Goal: Task Accomplishment & Management: Complete application form

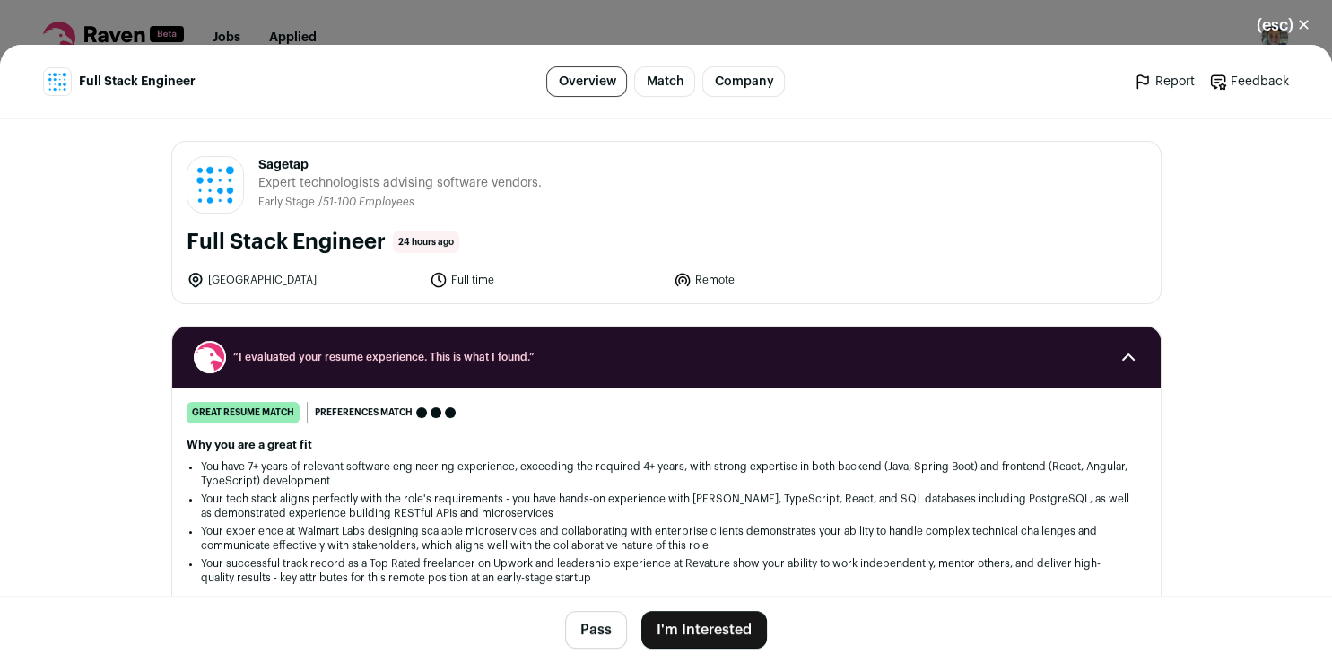
click at [710, 629] on button "I'm Interested" at bounding box center [704, 630] width 126 height 38
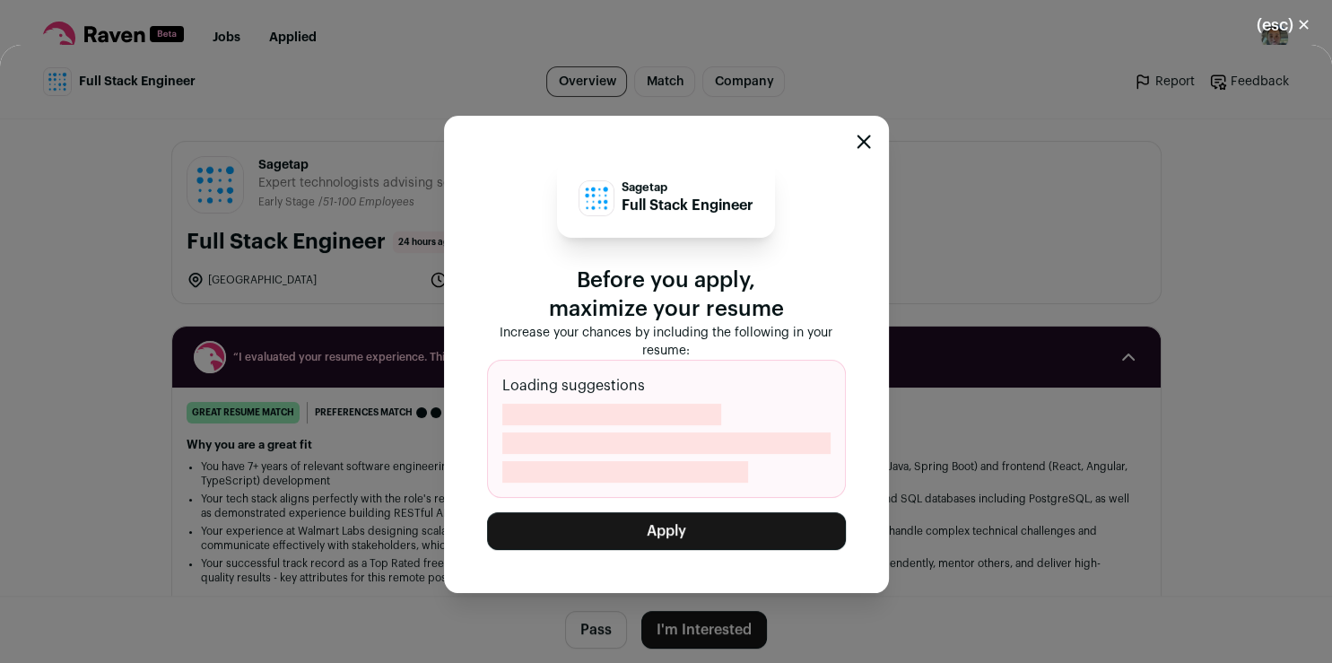
click at [694, 526] on button "Apply" at bounding box center [666, 531] width 359 height 38
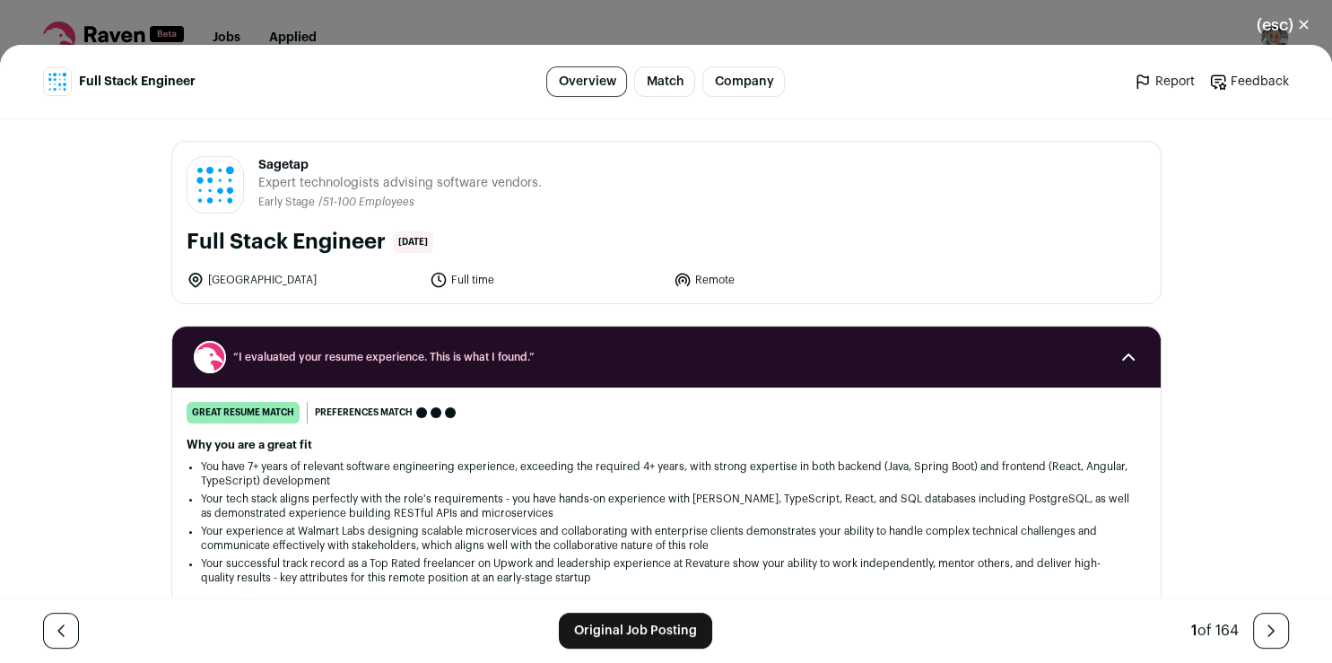
click at [597, 626] on link "Original Job Posting" at bounding box center [635, 631] width 153 height 36
click at [616, 625] on link "Original Job Posting" at bounding box center [635, 631] width 153 height 36
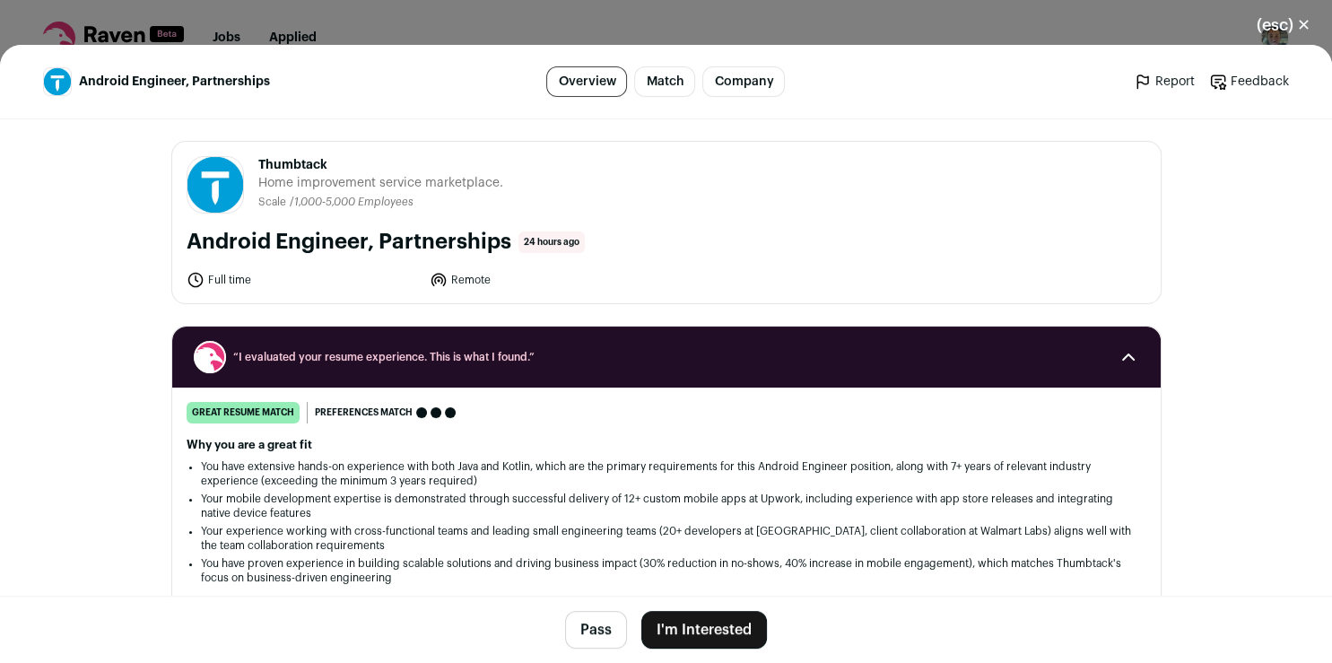
click at [708, 619] on button "I'm Interested" at bounding box center [704, 630] width 126 height 38
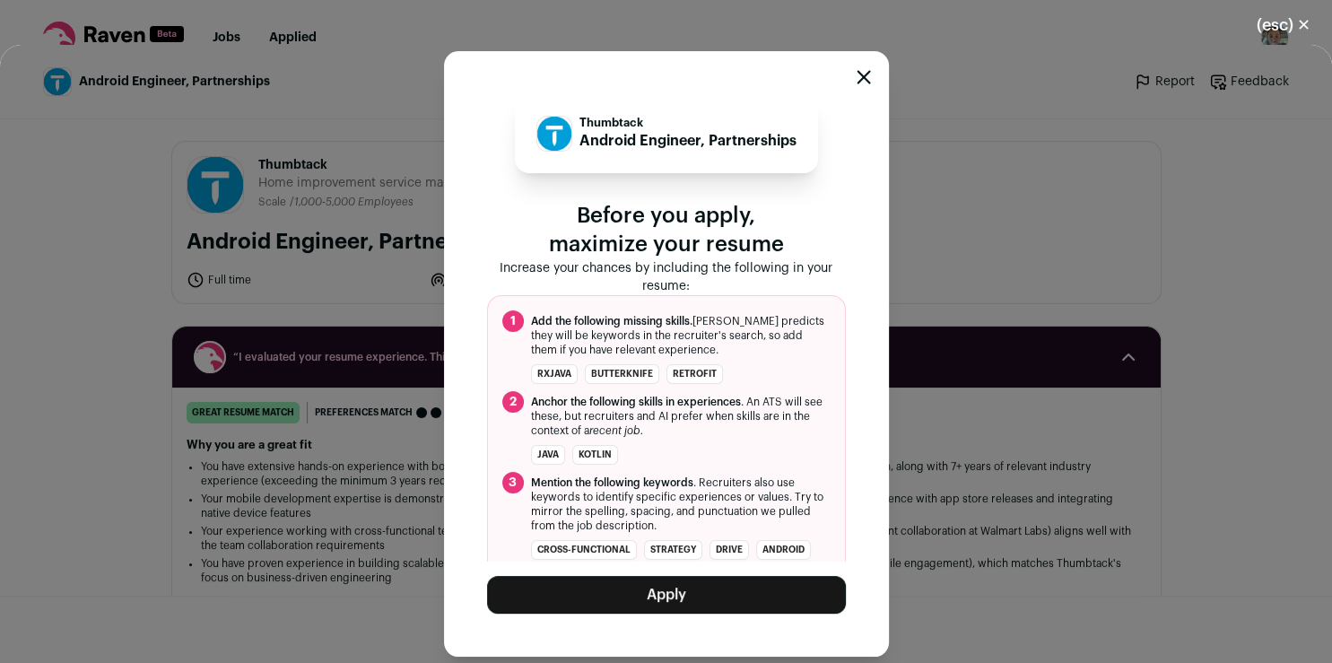
click at [680, 586] on button "Apply" at bounding box center [666, 595] width 359 height 38
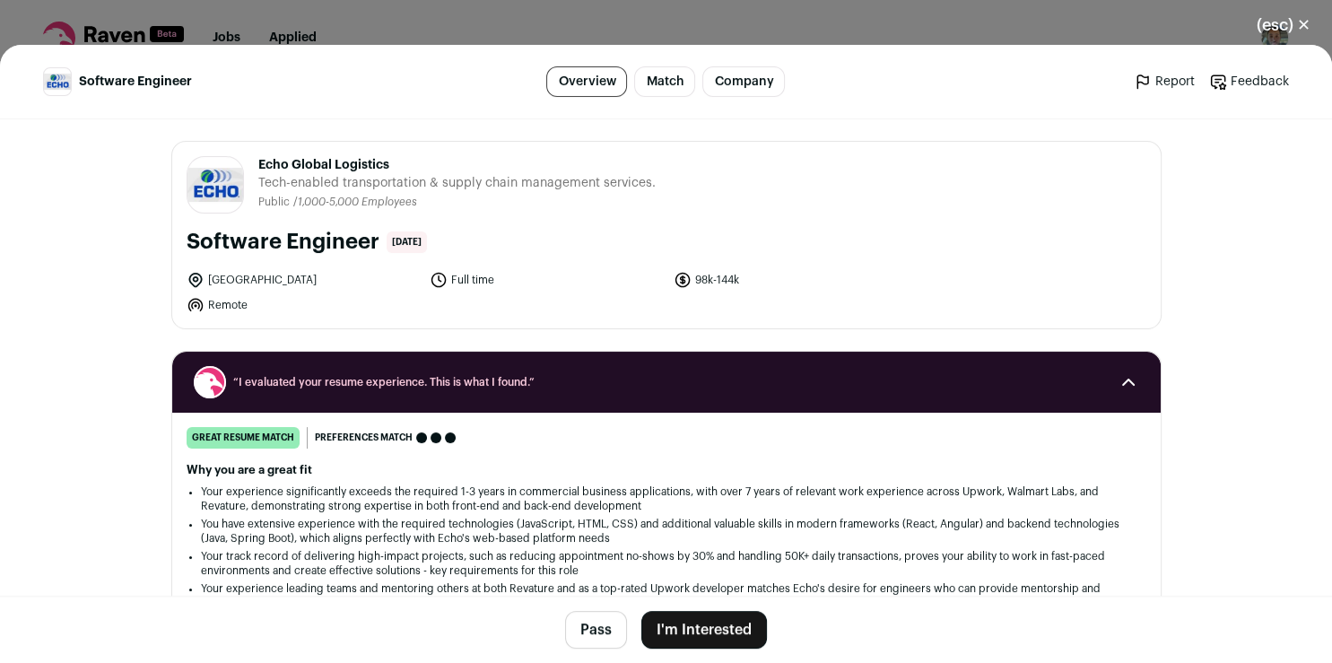
click at [707, 638] on button "I'm Interested" at bounding box center [704, 630] width 126 height 38
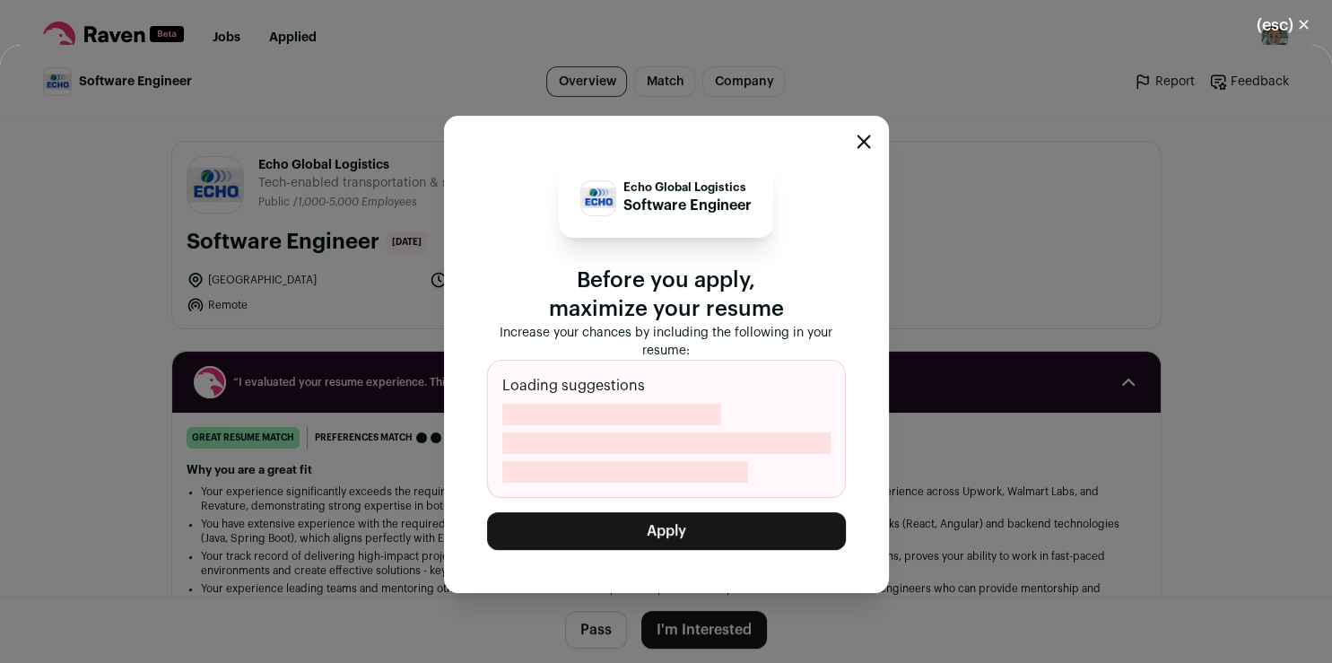
click at [708, 533] on button "Apply" at bounding box center [666, 531] width 359 height 38
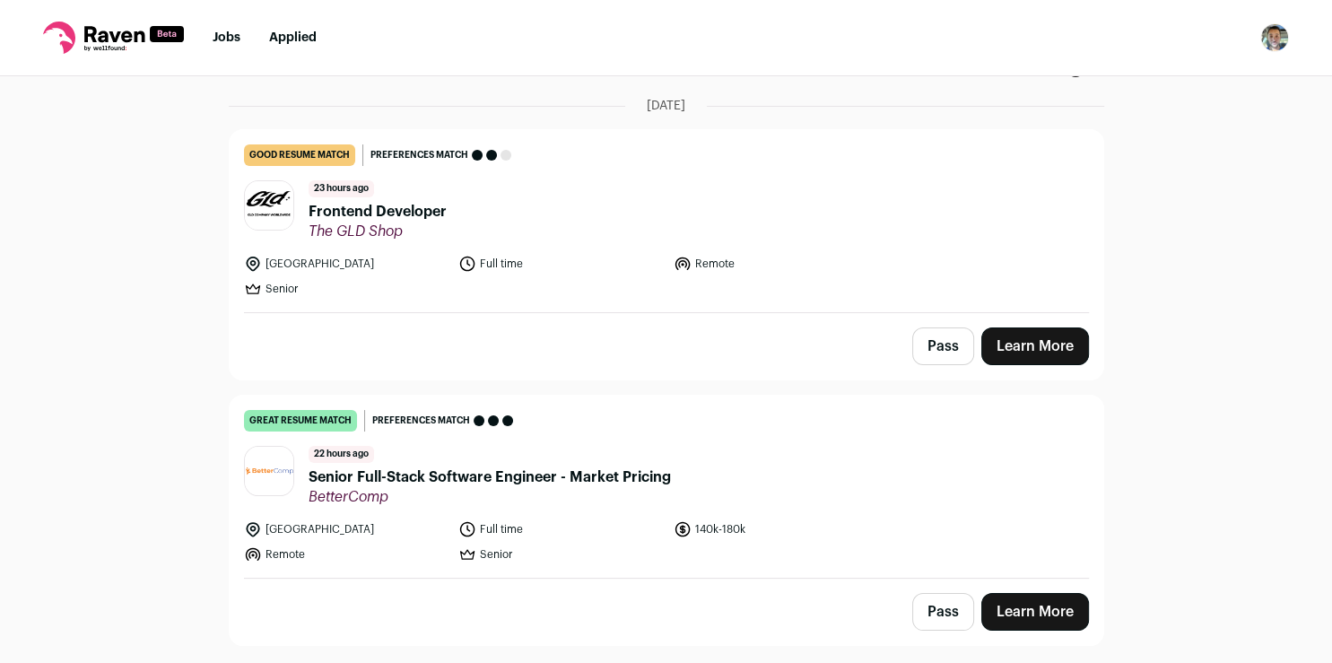
scroll to position [134, 0]
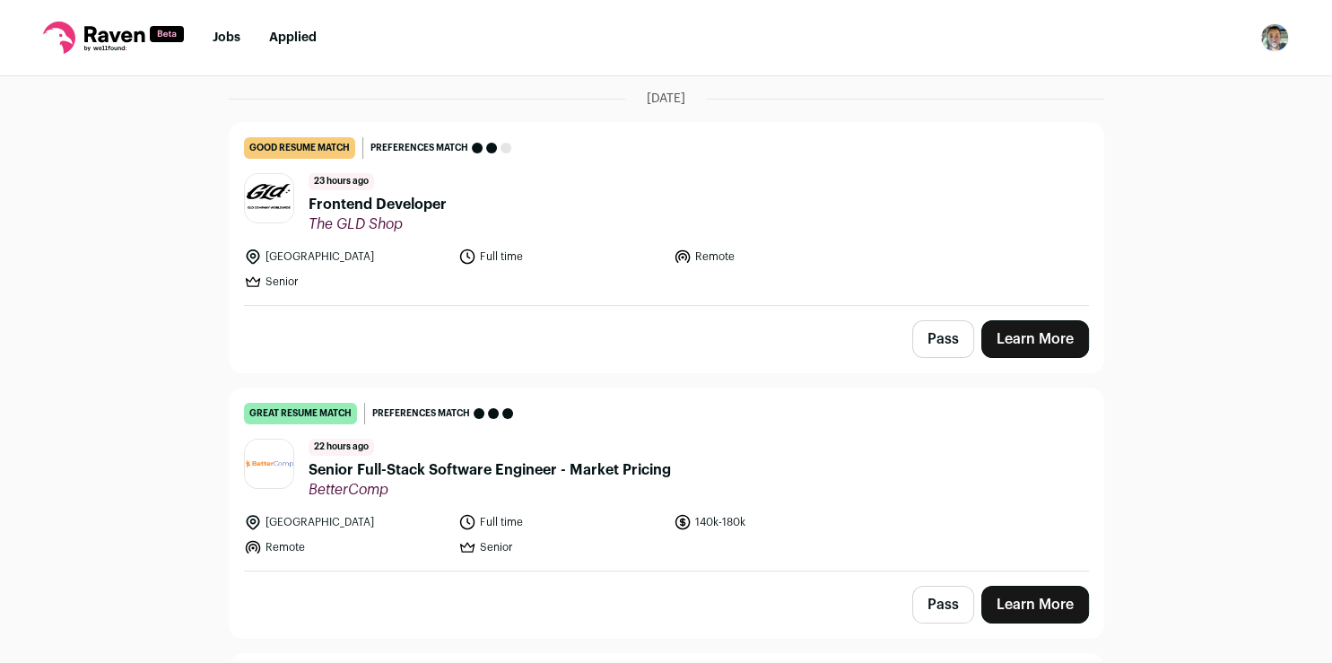
click at [1010, 608] on link "Learn More" at bounding box center [1035, 605] width 108 height 38
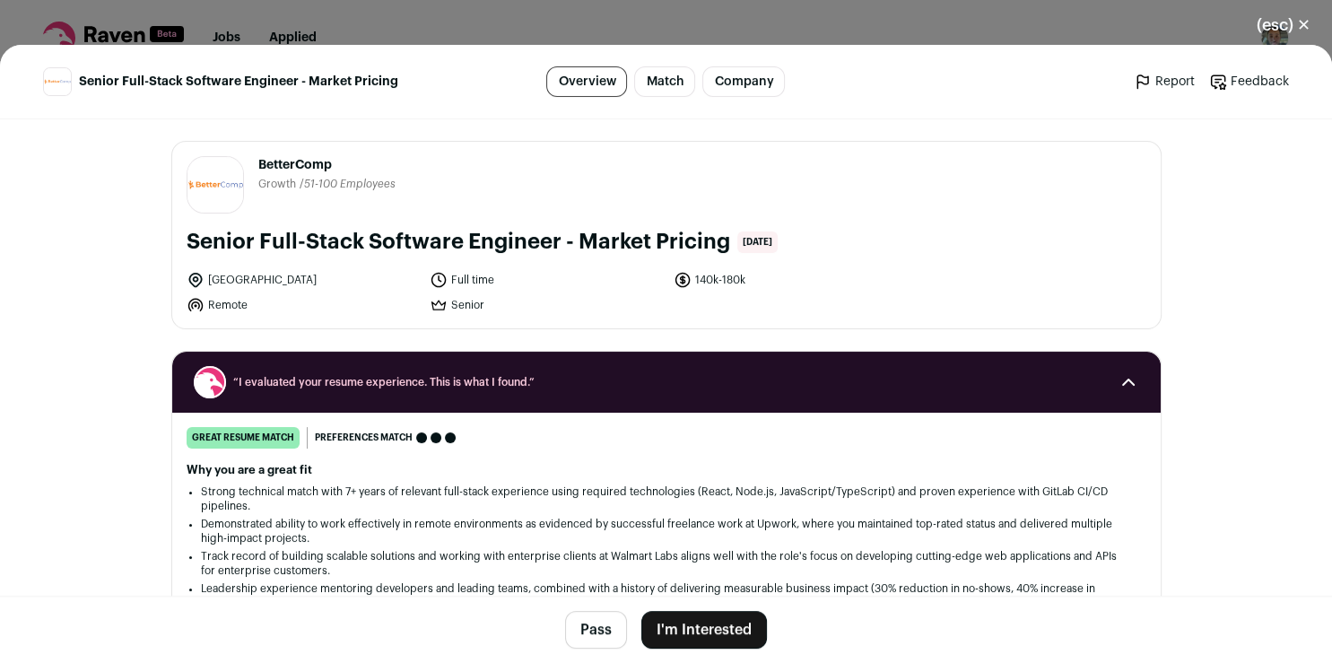
click at [708, 630] on button "I'm Interested" at bounding box center [704, 630] width 126 height 38
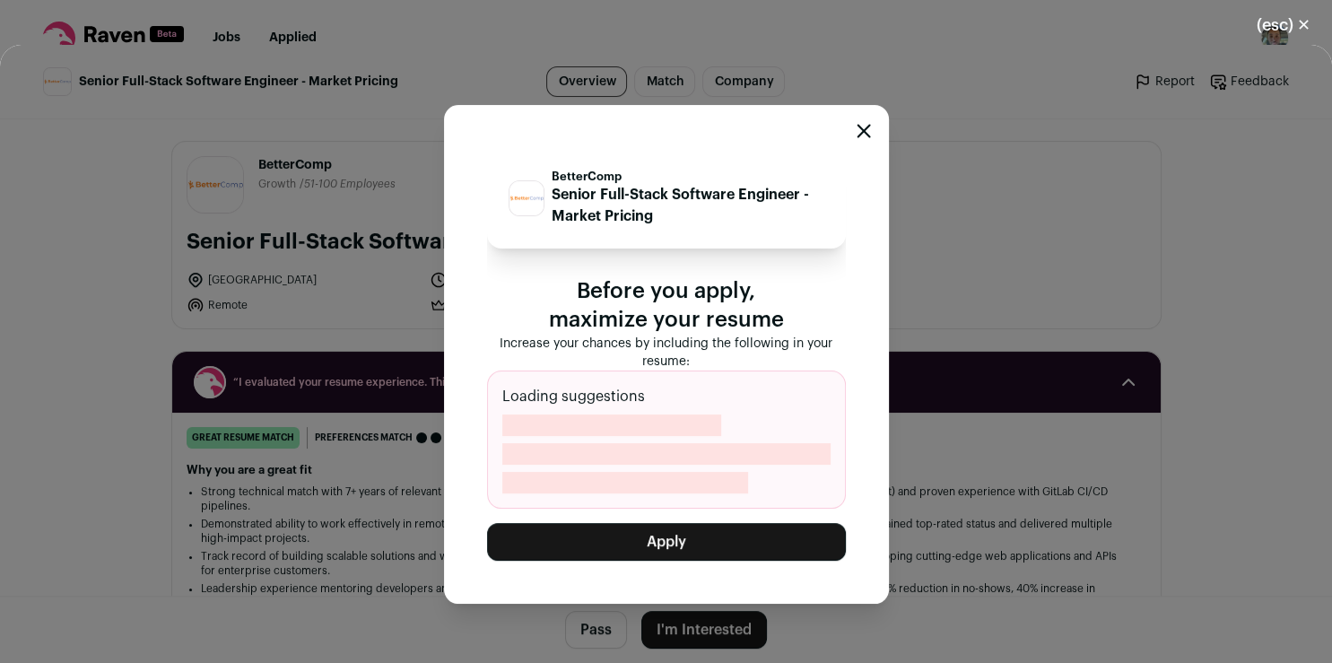
click at [710, 528] on button "Apply" at bounding box center [666, 542] width 359 height 38
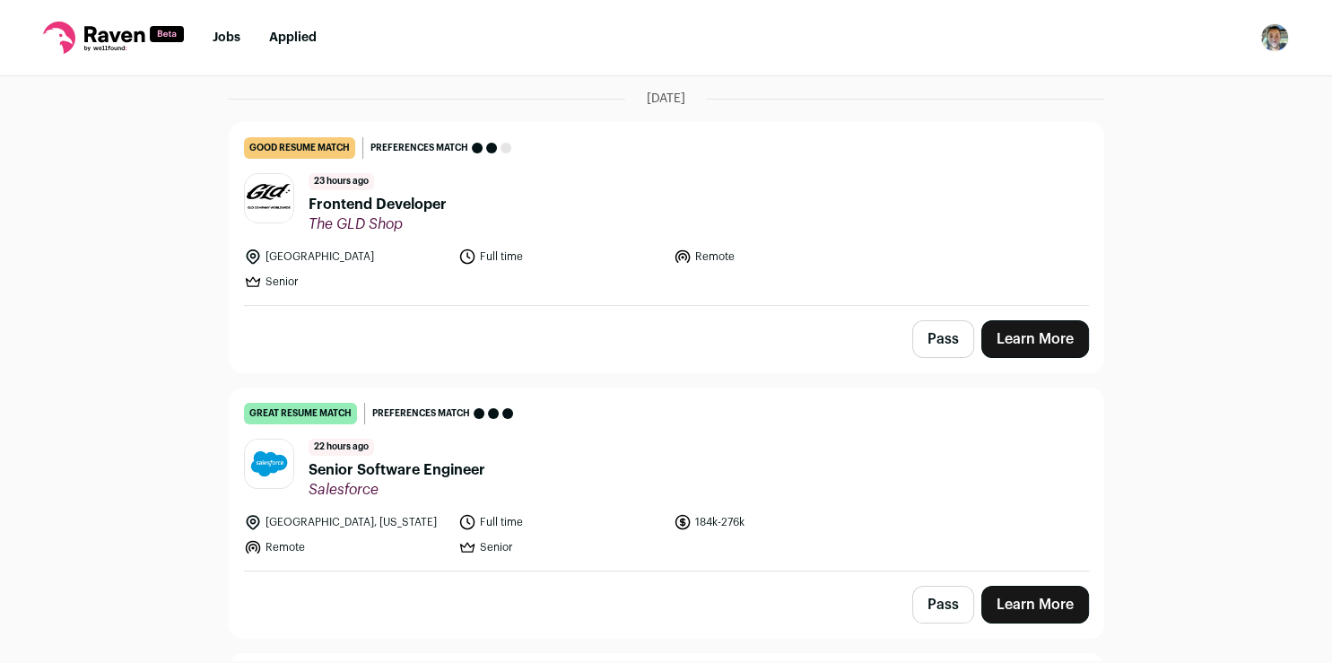
click at [1031, 602] on link "Learn More" at bounding box center [1035, 605] width 108 height 38
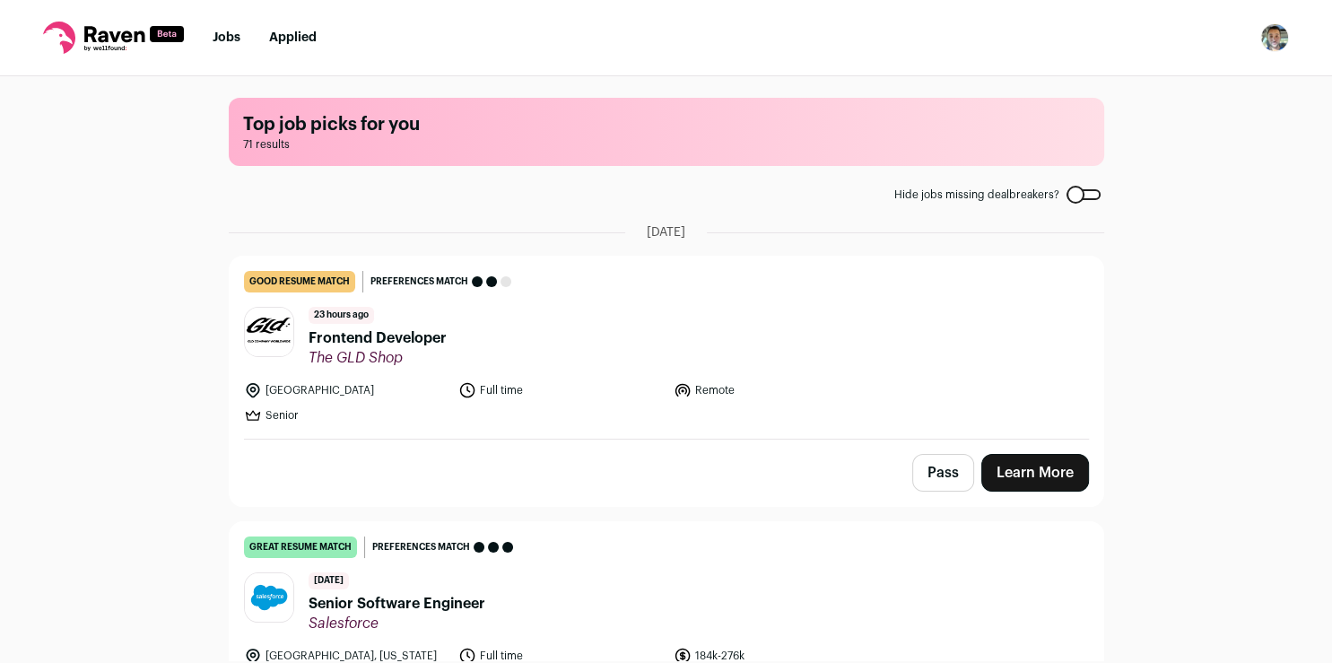
scroll to position [134, 0]
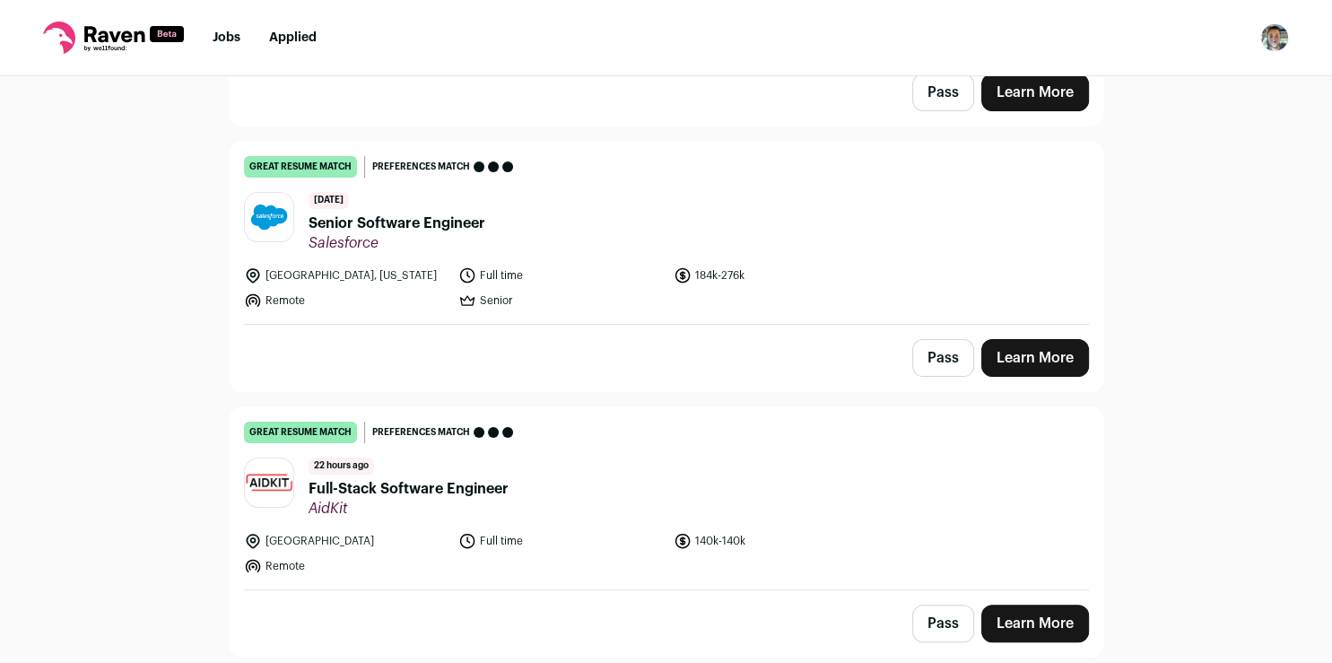
scroll to position [403, 0]
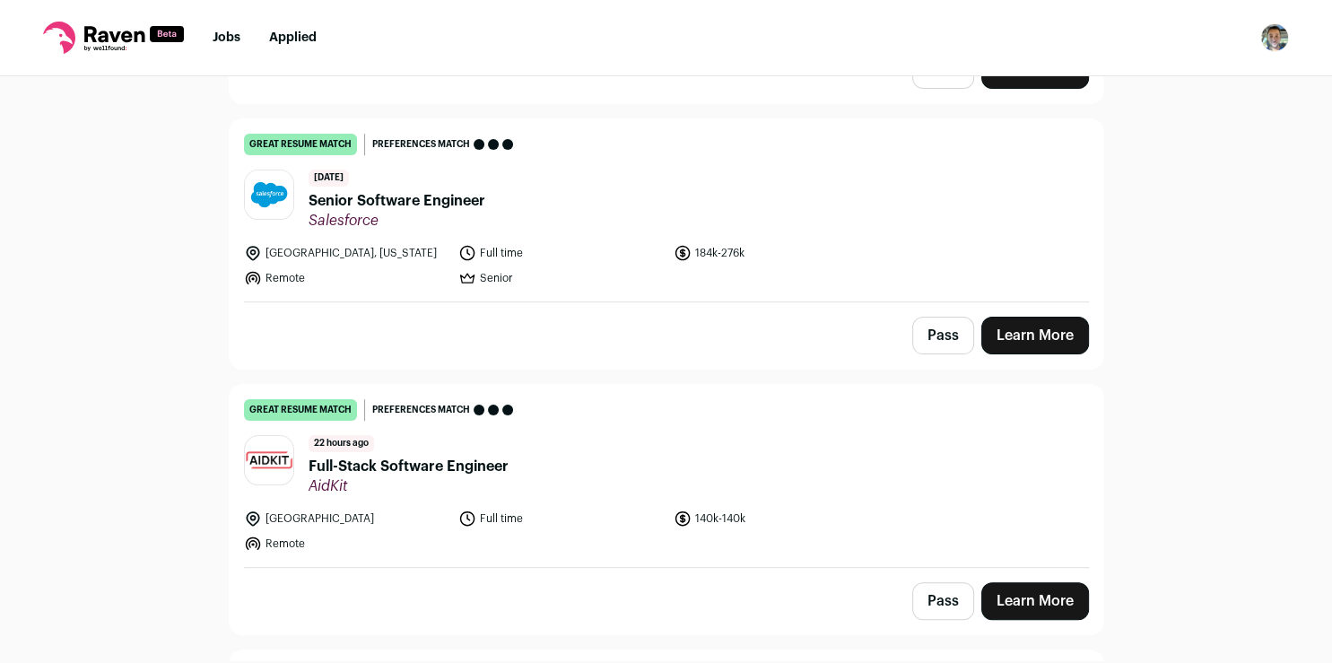
click at [993, 595] on link "Learn More" at bounding box center [1035, 601] width 108 height 38
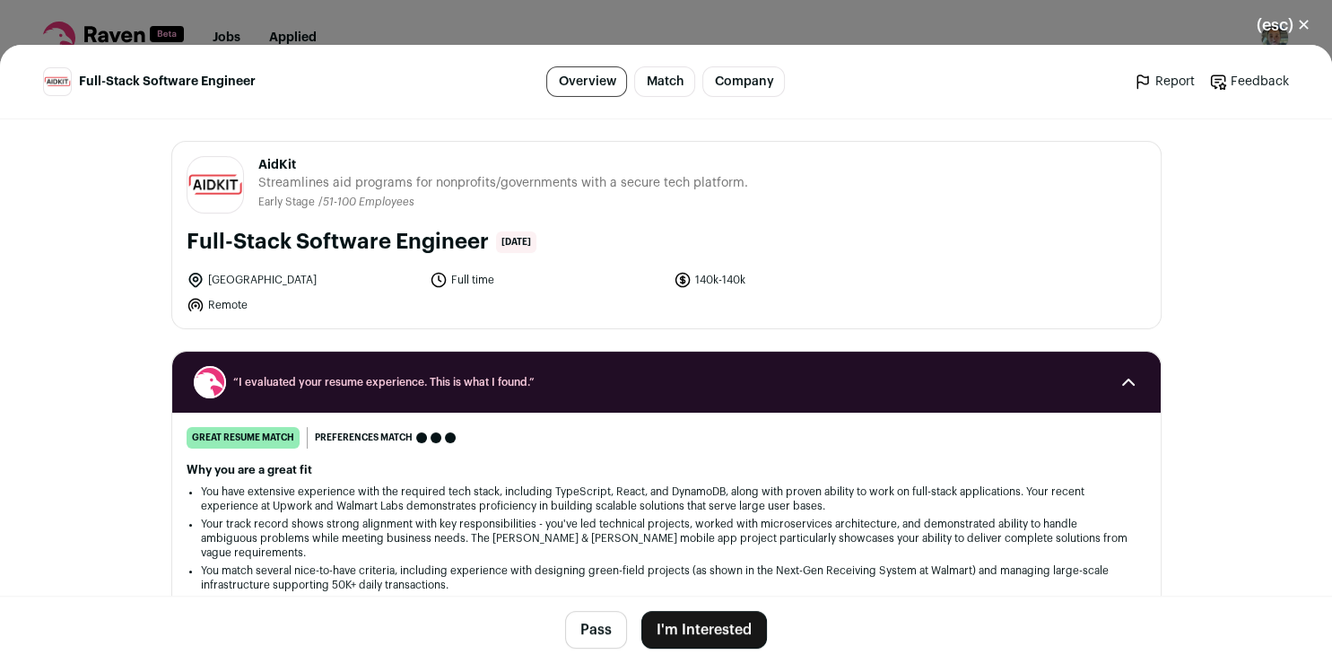
click at [667, 629] on button "I'm Interested" at bounding box center [704, 630] width 126 height 38
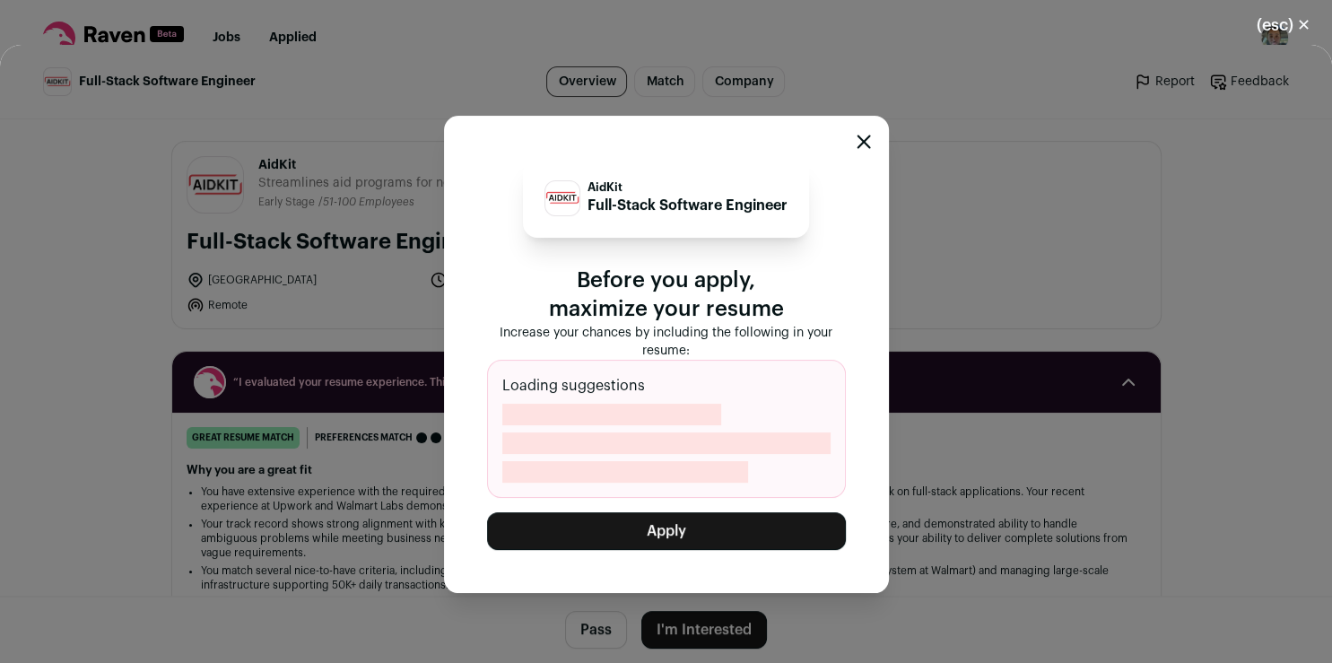
click at [674, 531] on button "Apply" at bounding box center [666, 531] width 359 height 38
